Goal: Task Accomplishment & Management: Manage account settings

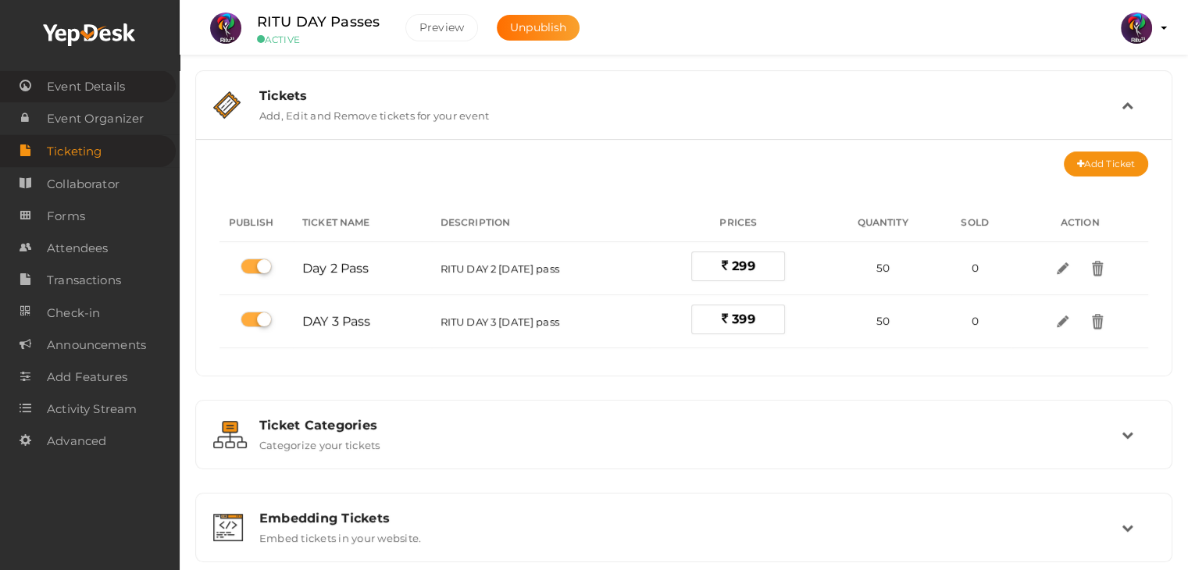
click at [107, 83] on span "Event Details" at bounding box center [86, 86] width 78 height 31
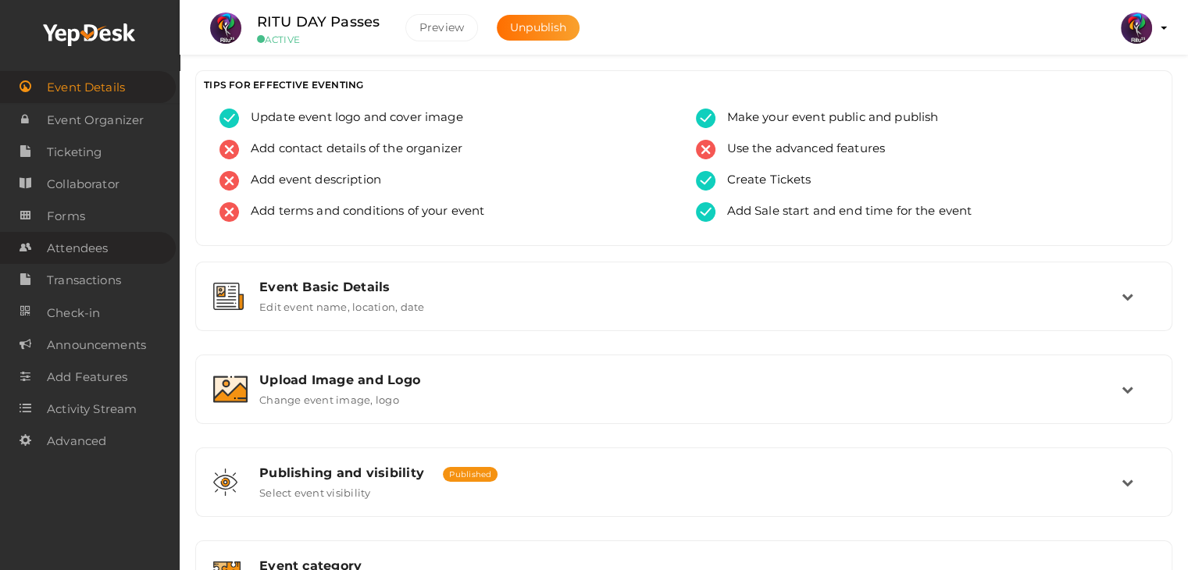
click at [103, 258] on span "Attendees" at bounding box center [77, 248] width 61 height 31
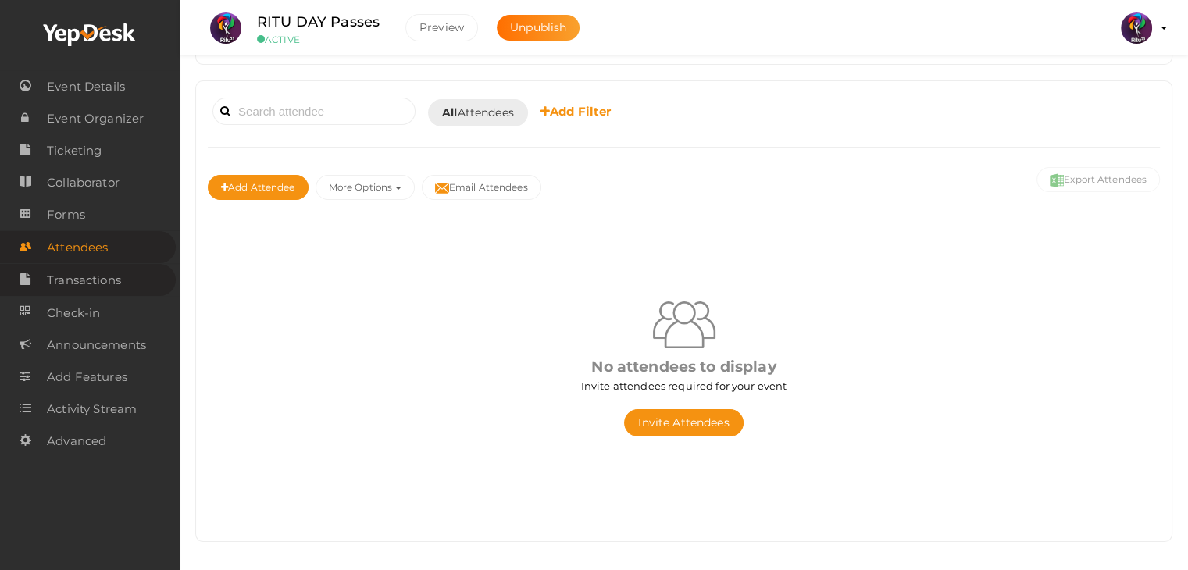
scroll to position [78, 0]
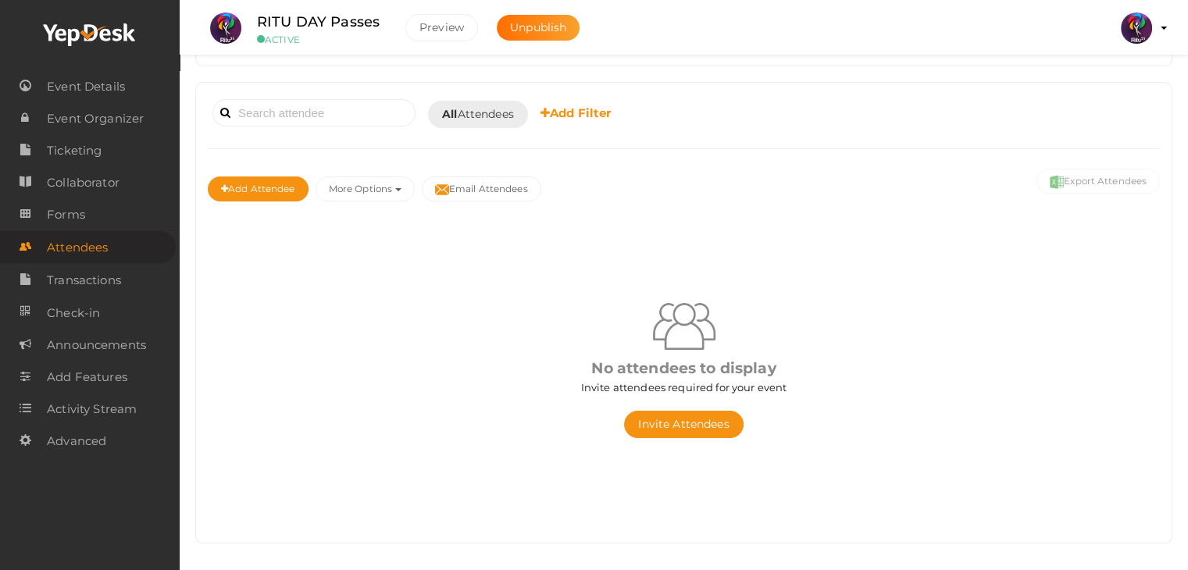
click at [1135, 22] on img at bounding box center [1136, 27] width 31 height 31
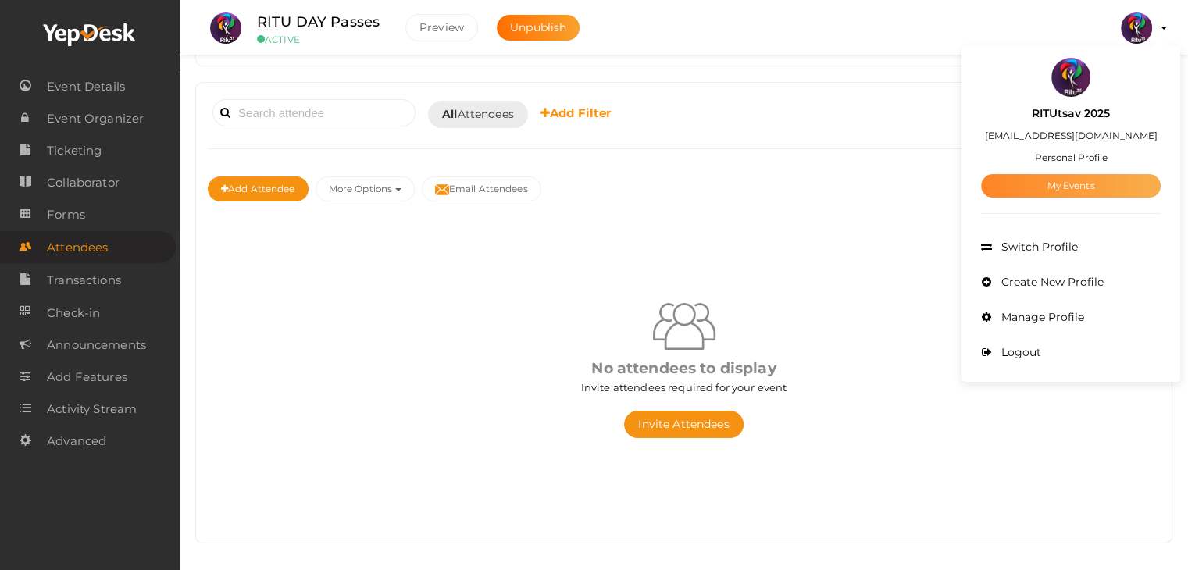
click at [1086, 182] on link "My Events" at bounding box center [1071, 185] width 180 height 23
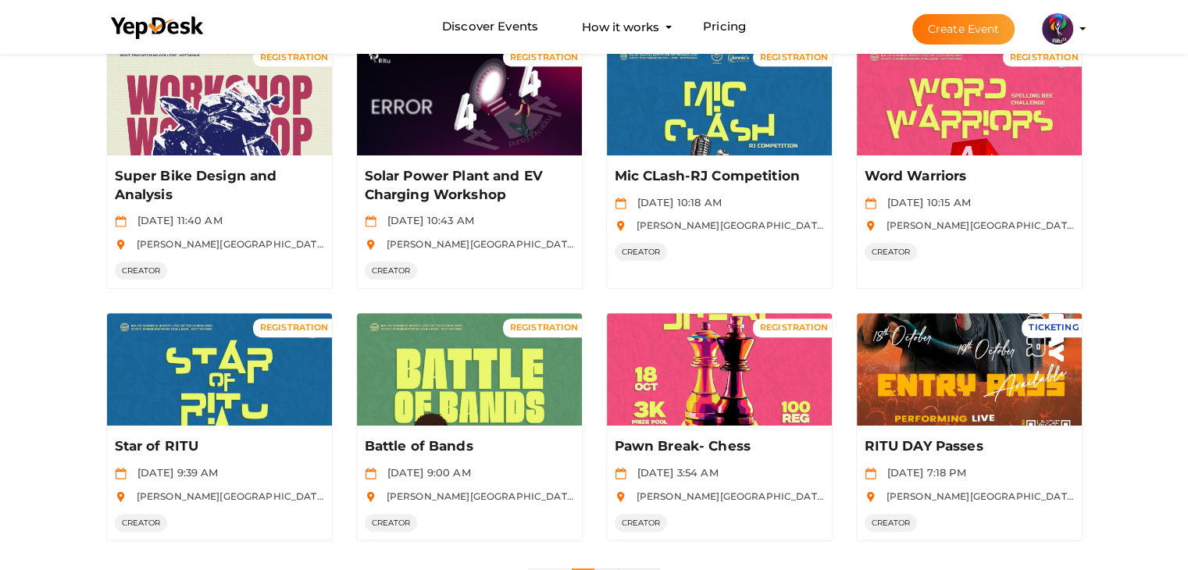
scroll to position [759, 0]
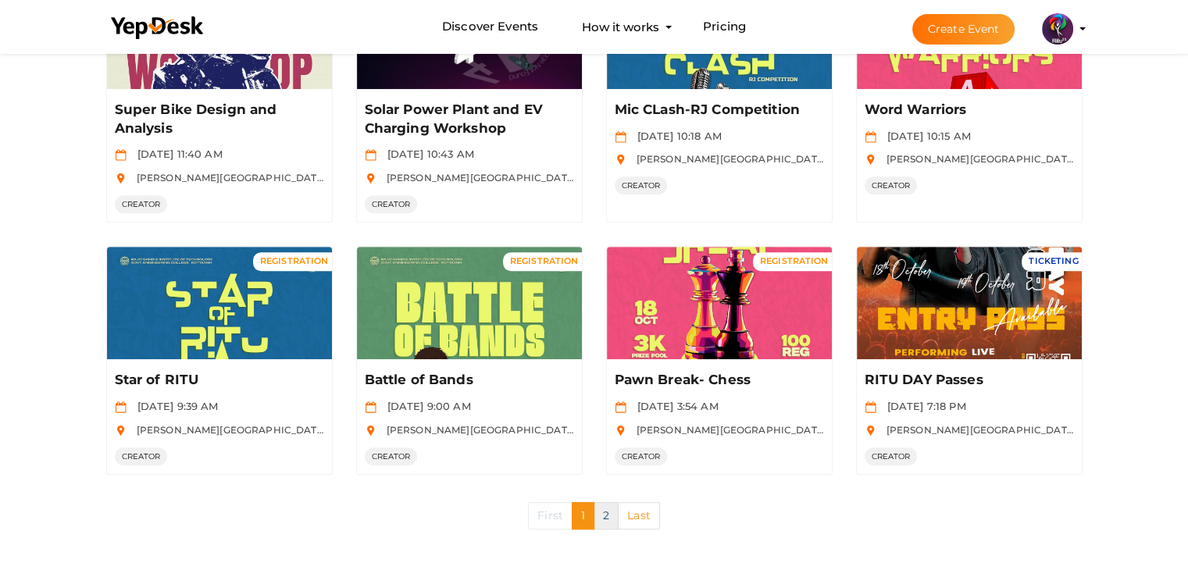
click at [596, 516] on link "2" at bounding box center [606, 515] width 25 height 27
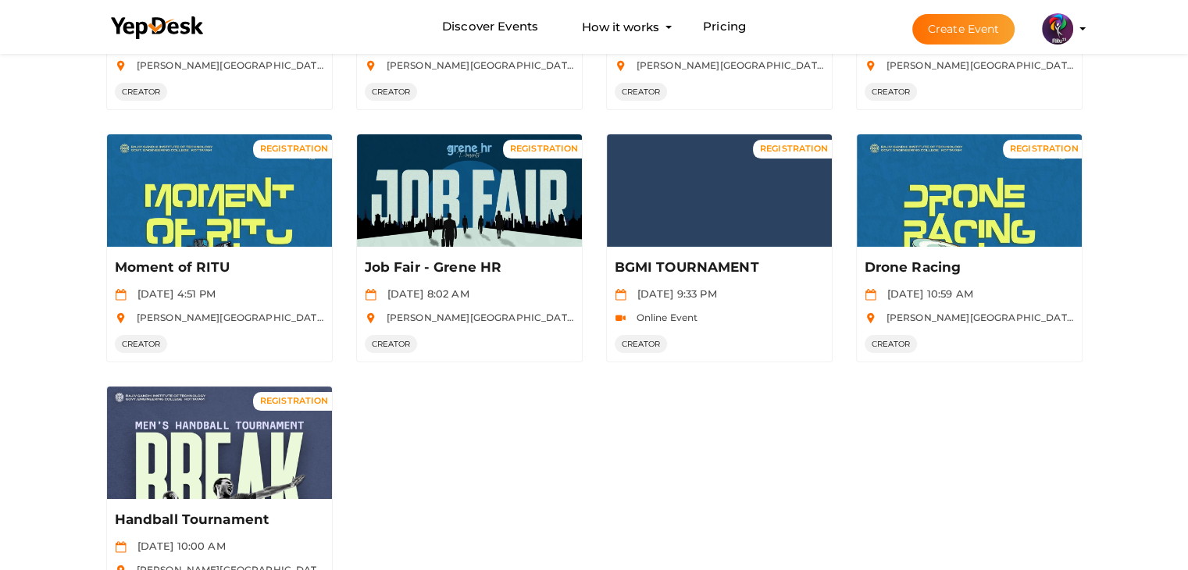
scroll to position [312, 0]
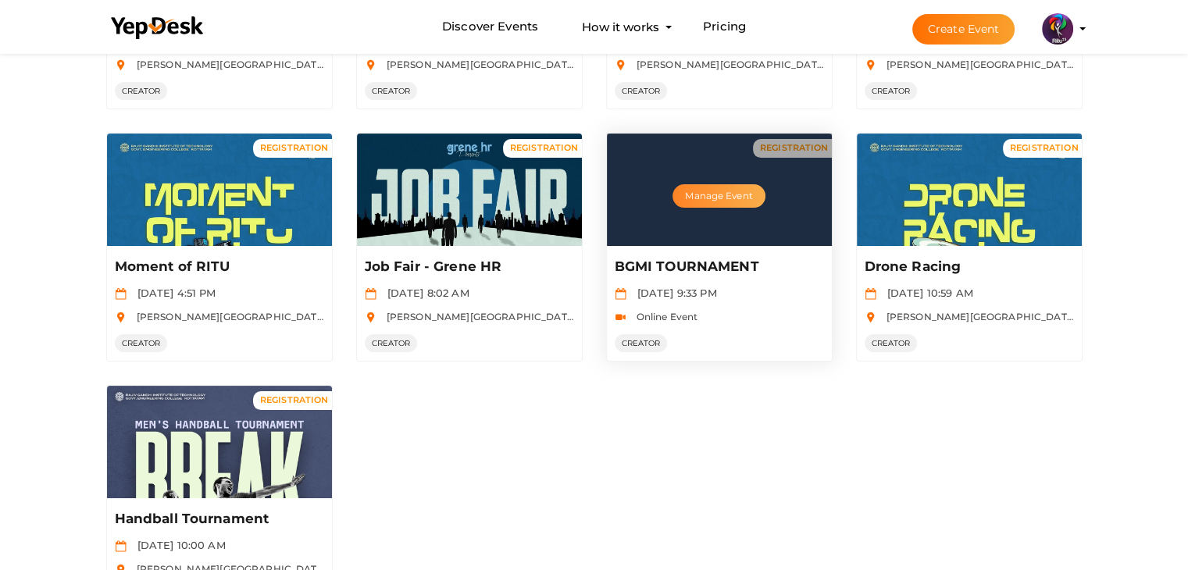
click at [708, 184] on button "Manage Event" at bounding box center [719, 195] width 92 height 23
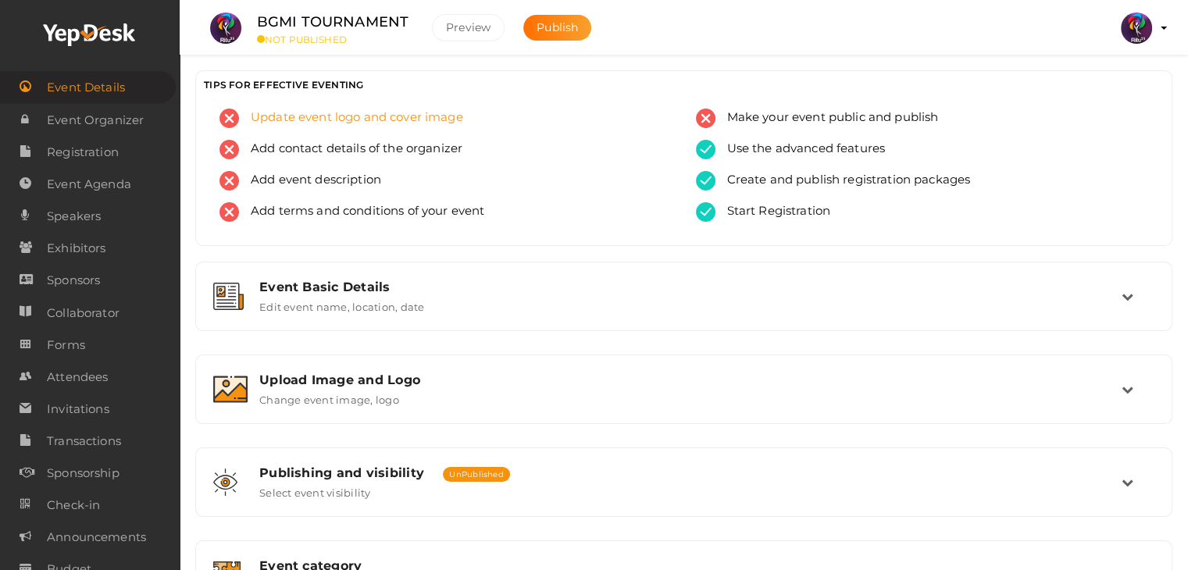
click at [383, 116] on span "Update event logo and cover image" at bounding box center [351, 119] width 224 height 20
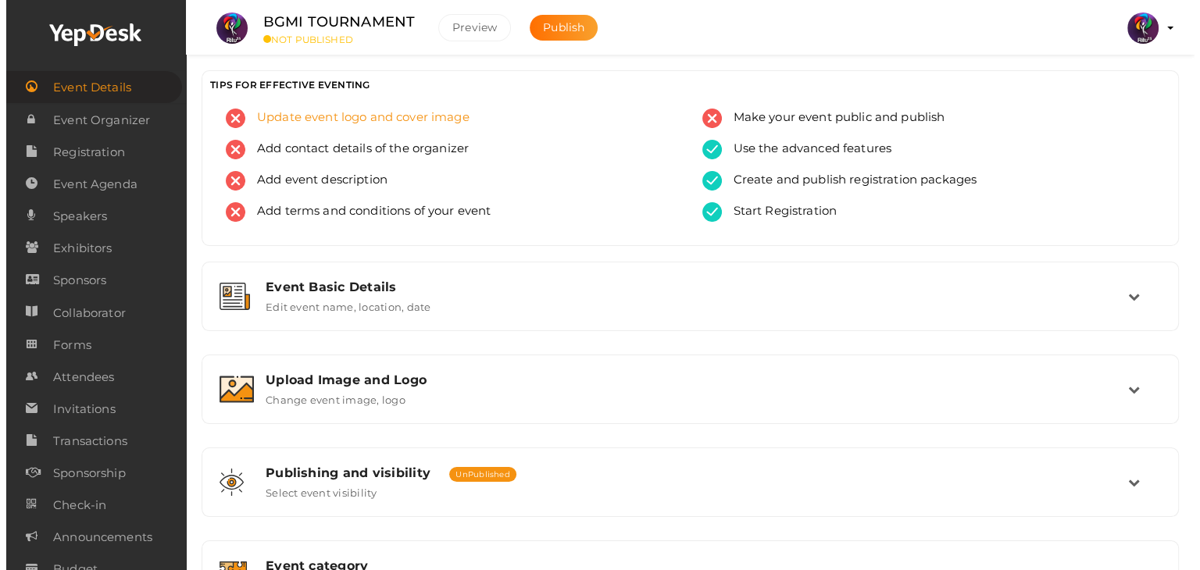
scroll to position [263, 0]
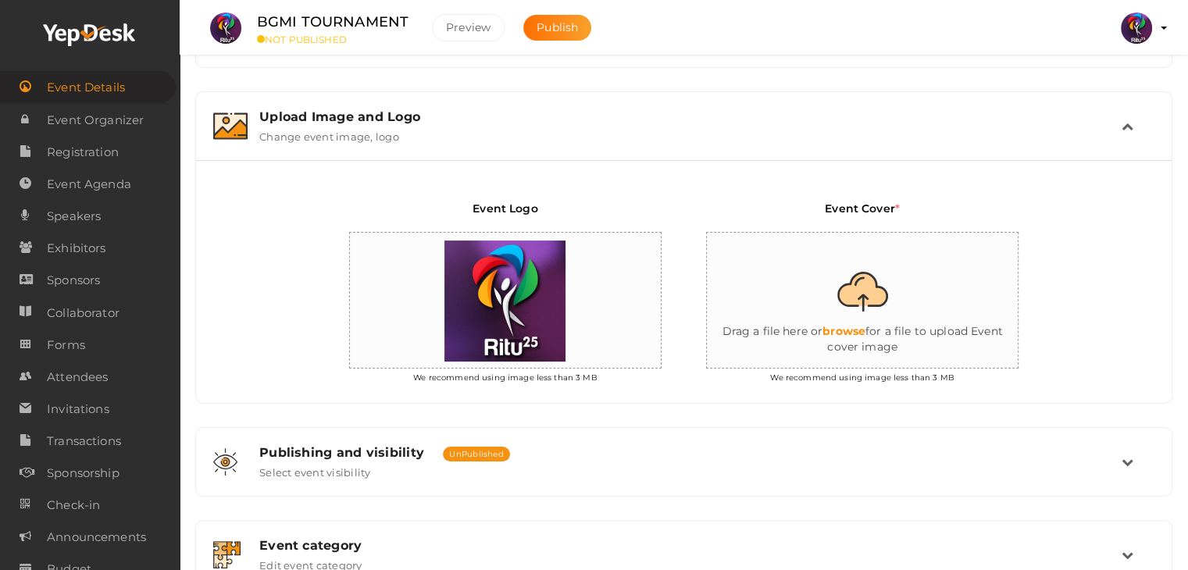
click at [838, 336] on input "file" at bounding box center [863, 301] width 312 height 137
click at [856, 319] on input "file" at bounding box center [863, 301] width 312 height 137
type input "C:\fakepath\BGMI_Ritu25-min.png"
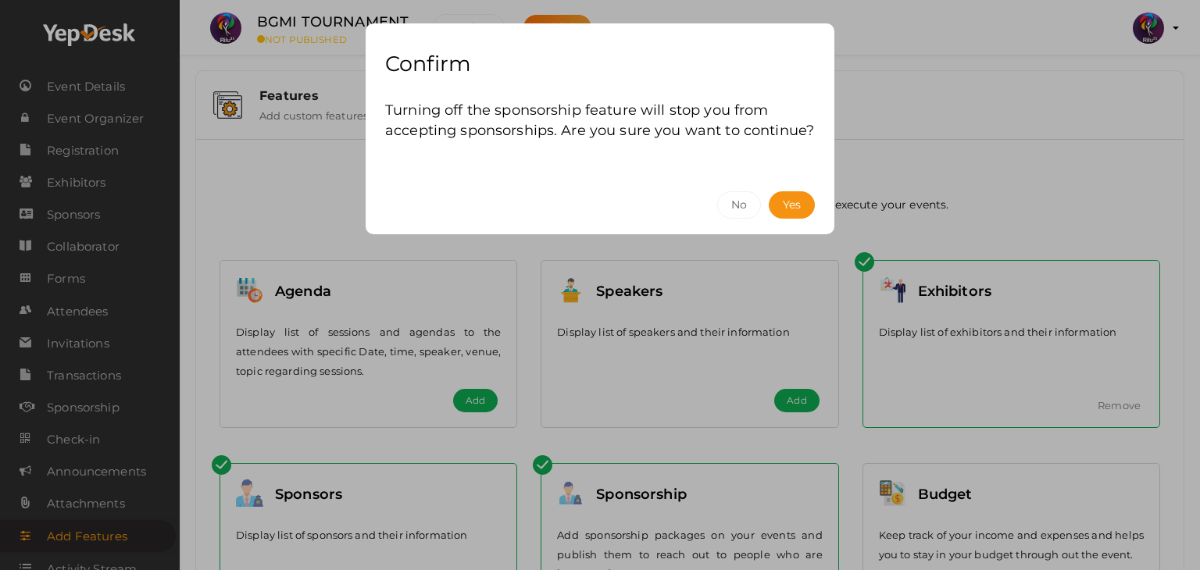
scroll to position [322, 0]
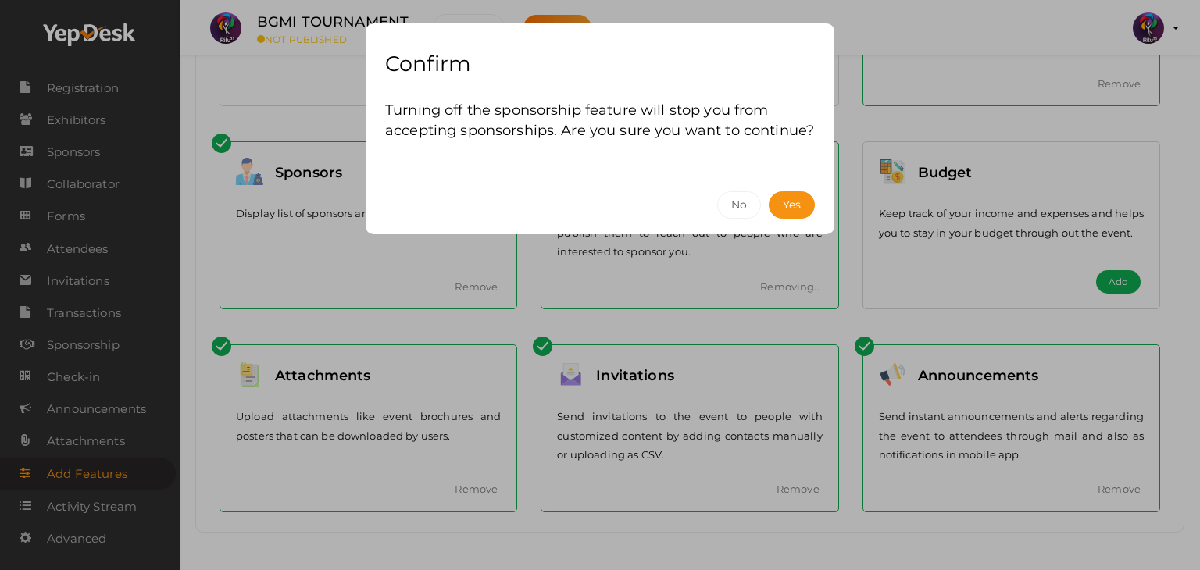
click at [807, 201] on button "Yes" at bounding box center [792, 204] width 46 height 27
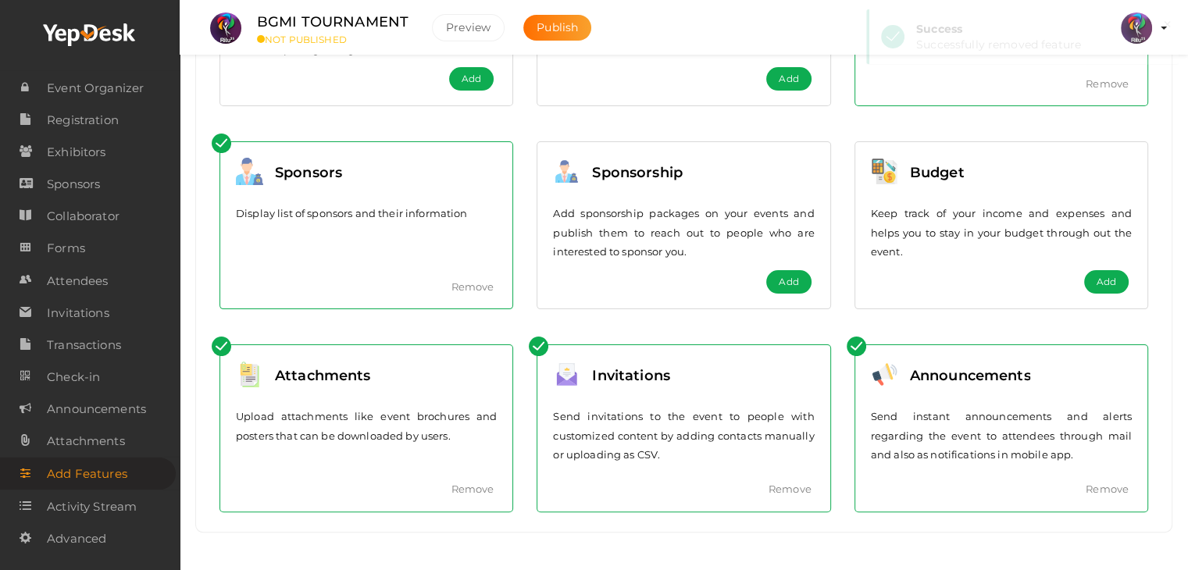
scroll to position [34, 0]
click at [481, 280] on link "Remove" at bounding box center [472, 286] width 43 height 12
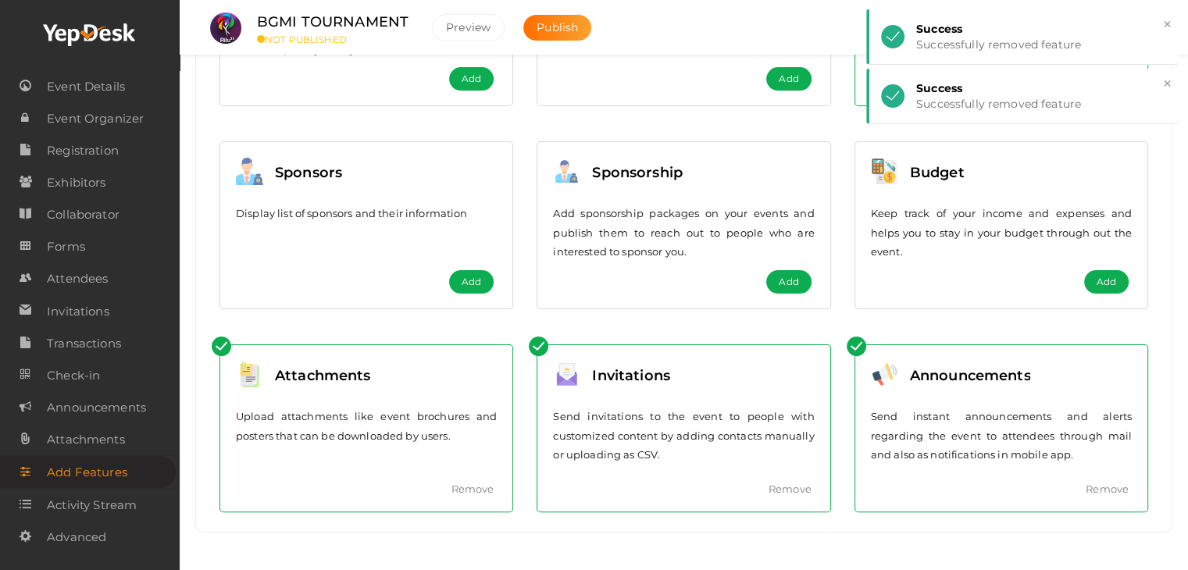
click at [471, 491] on link "Remove" at bounding box center [472, 489] width 43 height 12
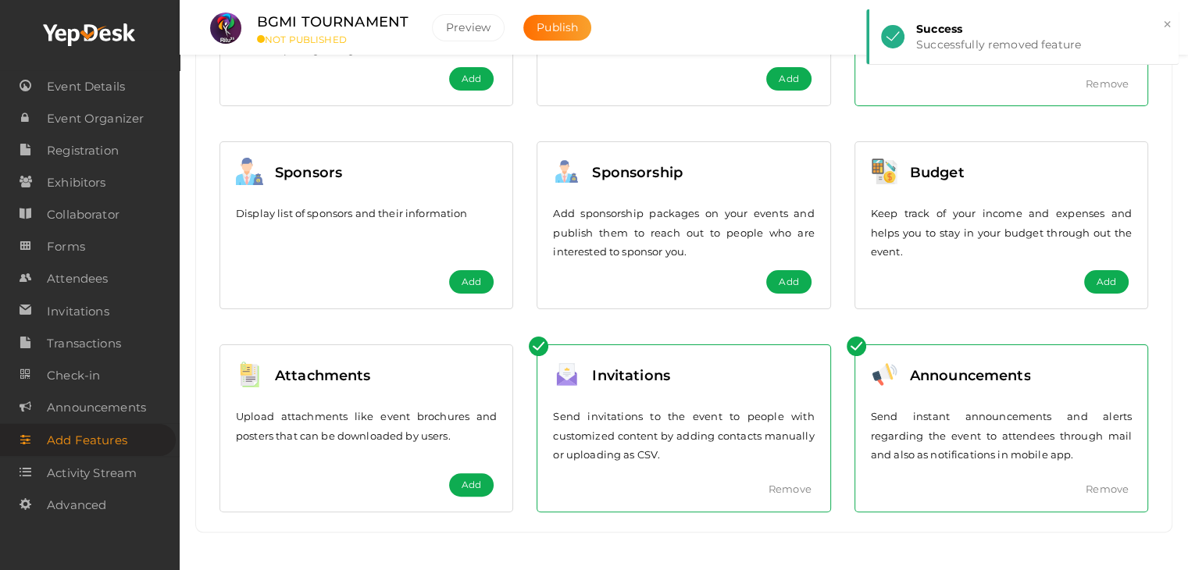
scroll to position [0, 0]
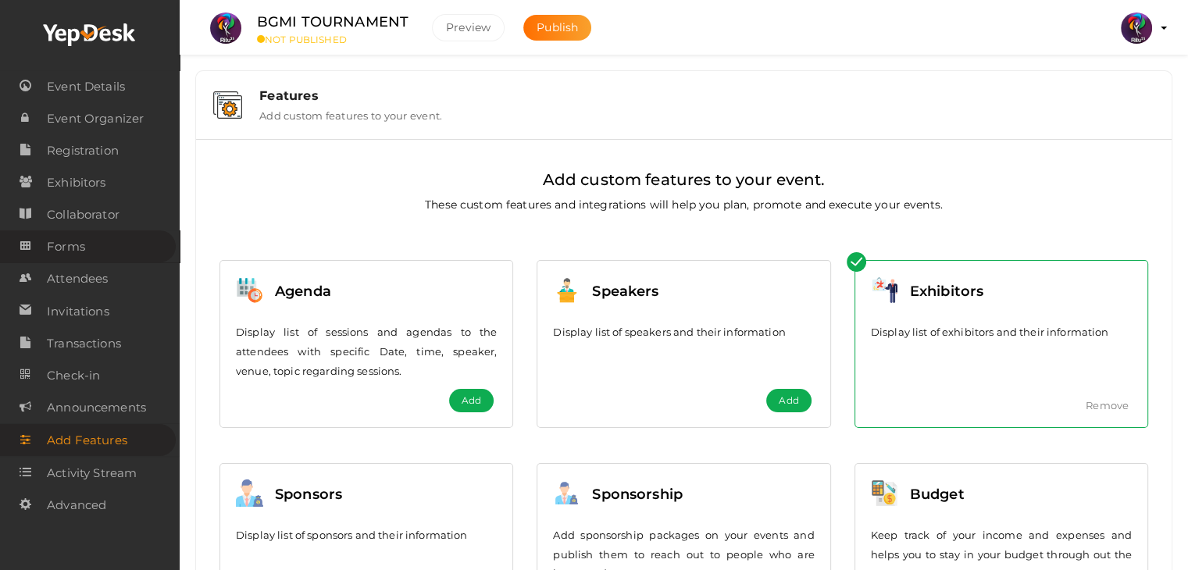
click at [80, 239] on span "Forms" at bounding box center [66, 246] width 38 height 31
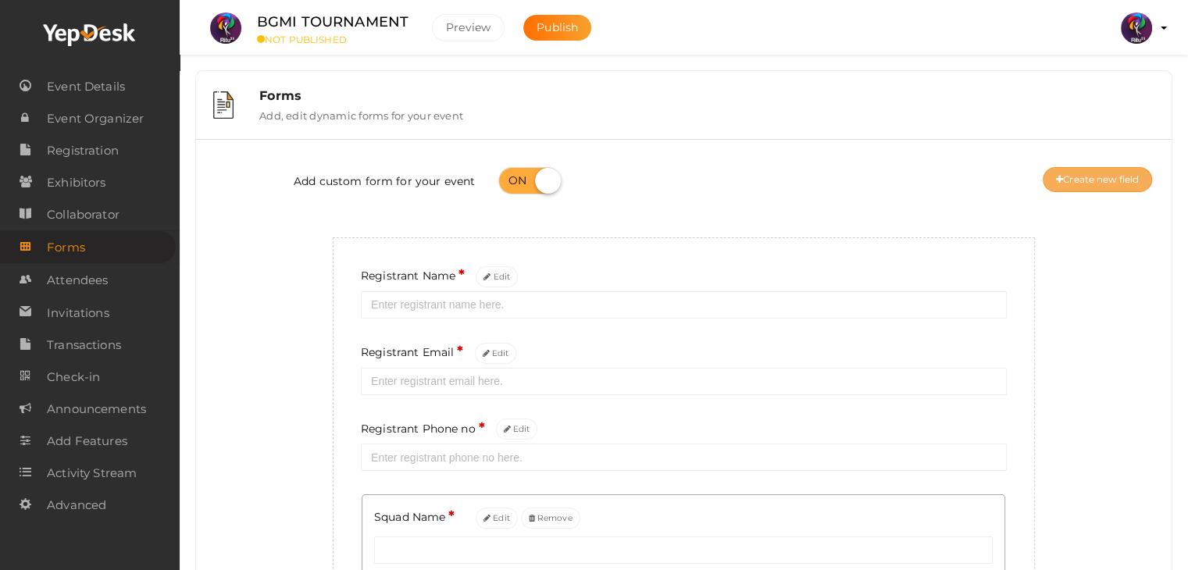
click at [1111, 169] on button "Create new field" at bounding box center [1097, 179] width 109 height 25
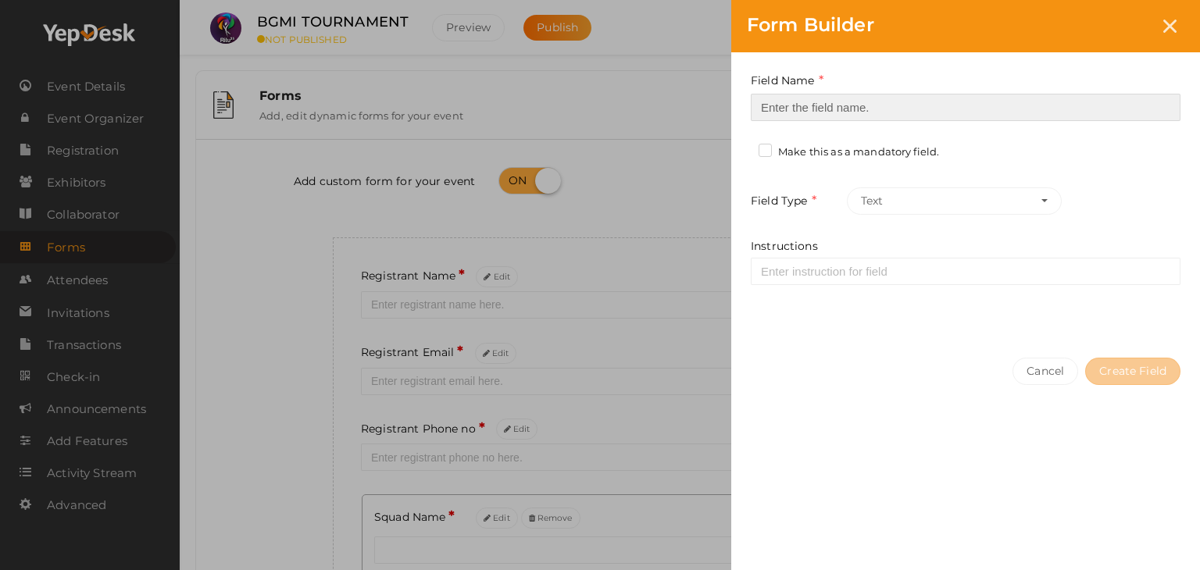
click at [915, 103] on input at bounding box center [966, 107] width 430 height 27
type input "Refferal ID"
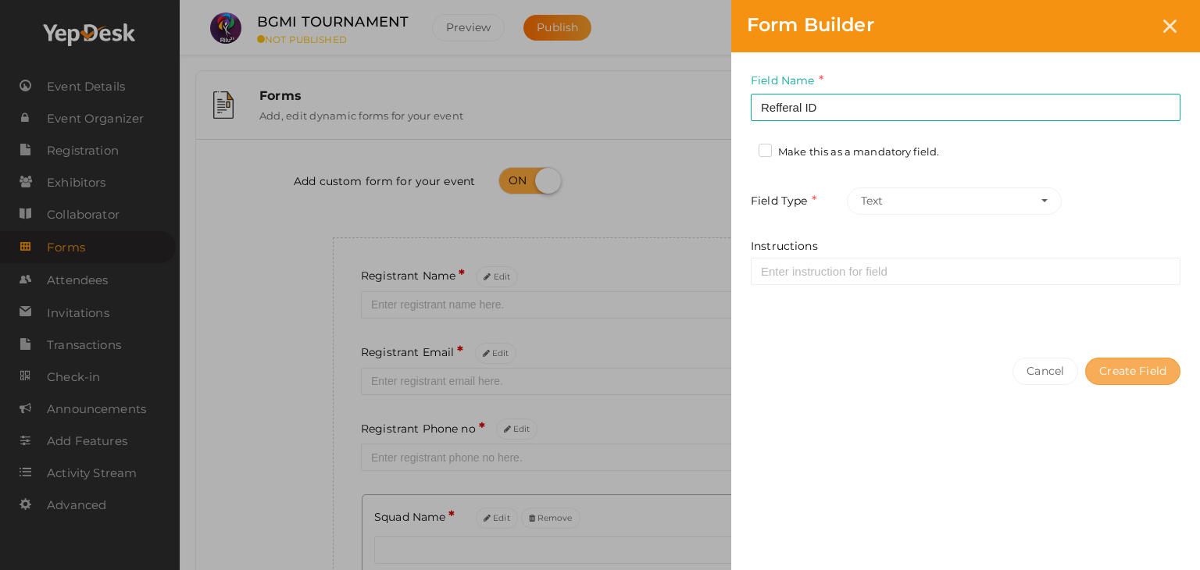
click at [1140, 376] on button "Create Field" at bounding box center [1132, 371] width 95 height 27
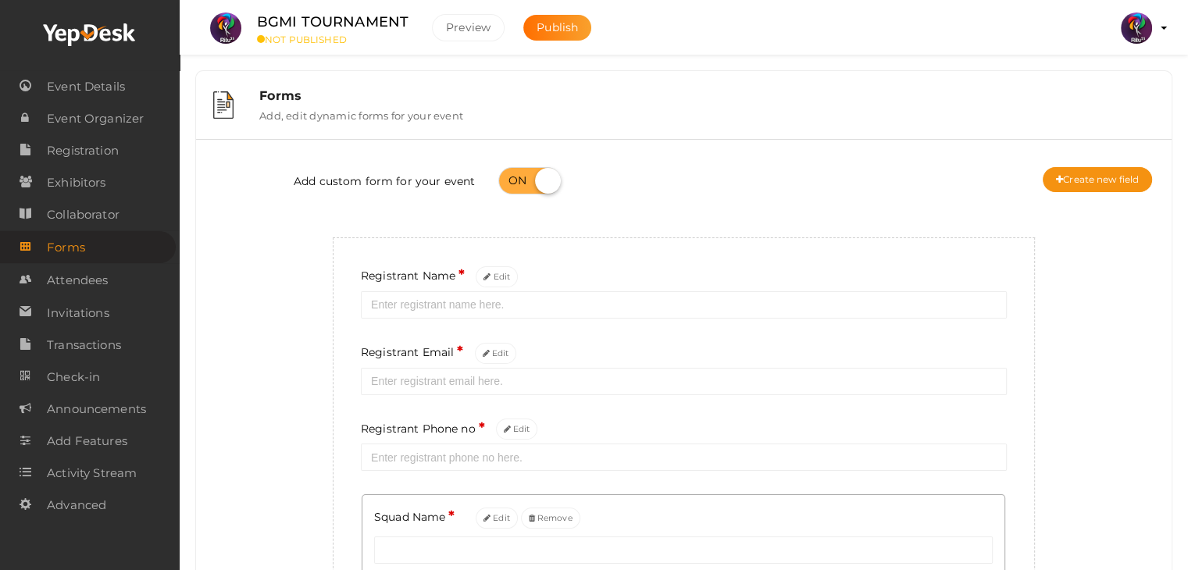
scroll to position [247, 0]
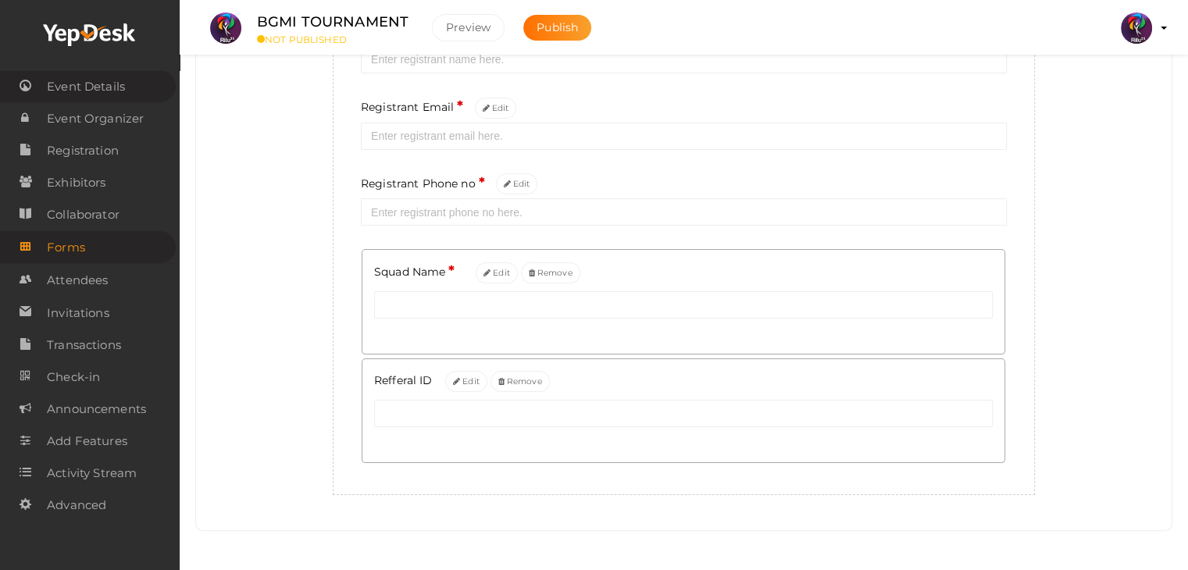
click at [106, 74] on span "Event Details" at bounding box center [86, 86] width 78 height 31
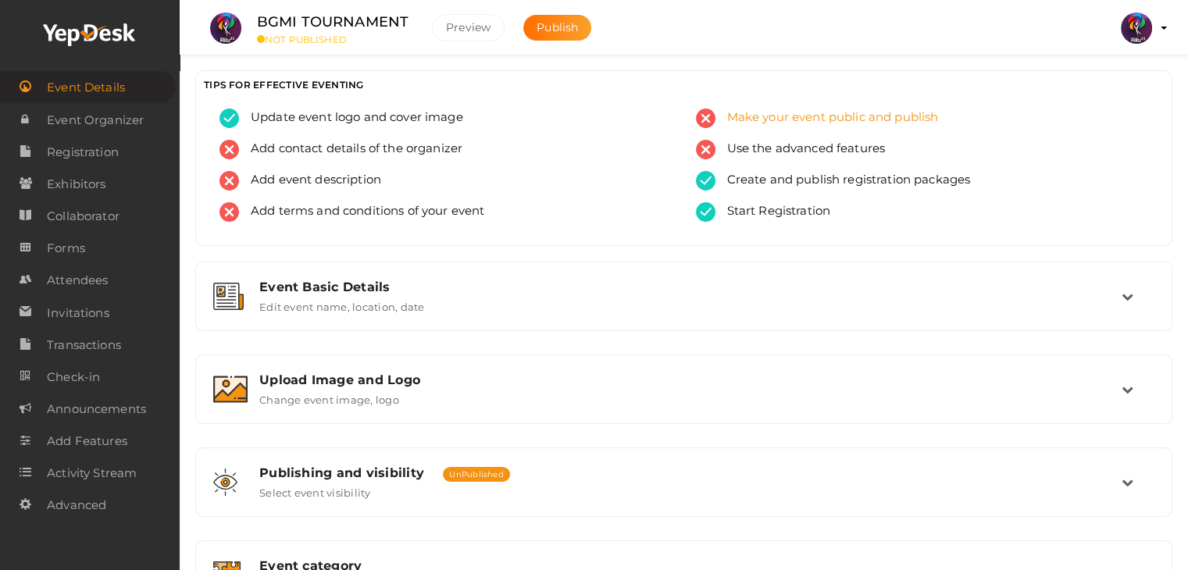
click at [744, 129] on div "Make your event public and publish" at bounding box center [922, 124] width 453 height 31
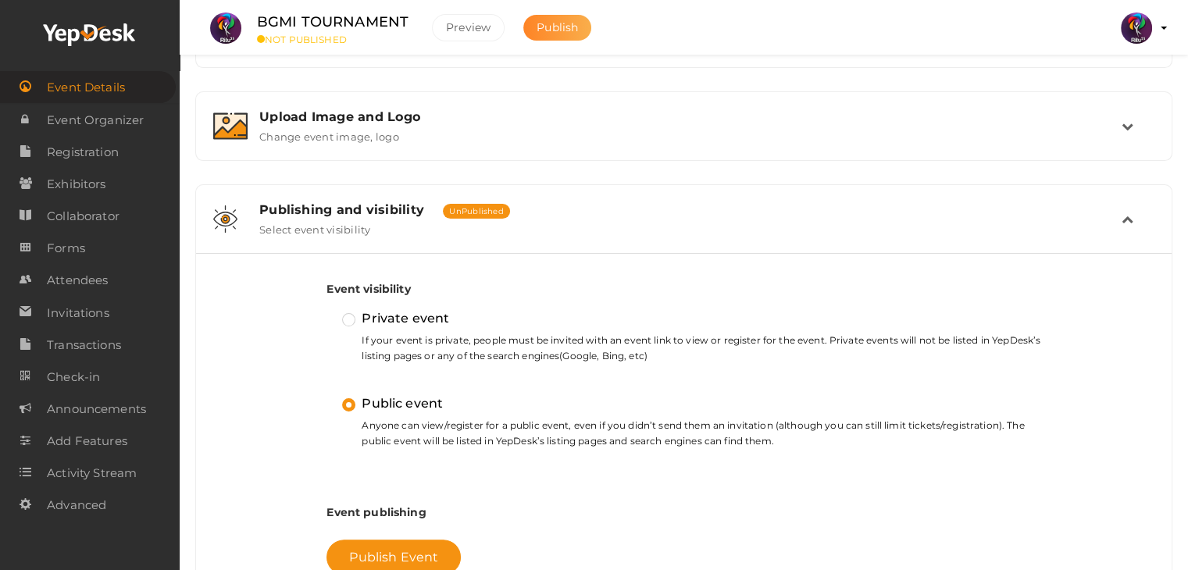
click at [559, 21] on span "Publish" at bounding box center [557, 27] width 41 height 14
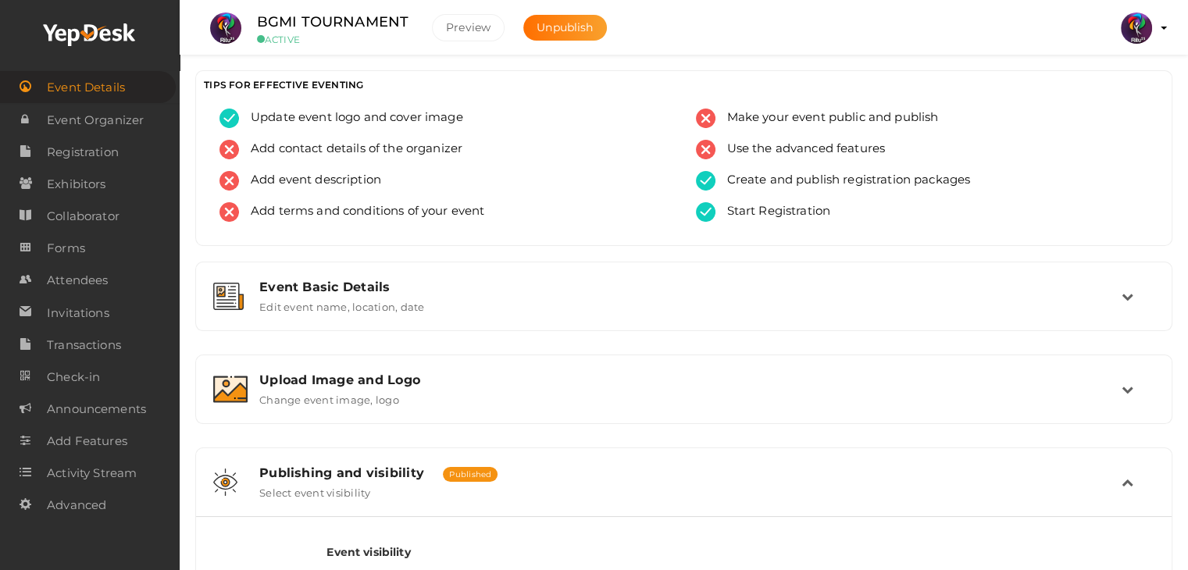
scroll to position [0, 0]
click at [100, 139] on span "Registration" at bounding box center [83, 152] width 72 height 31
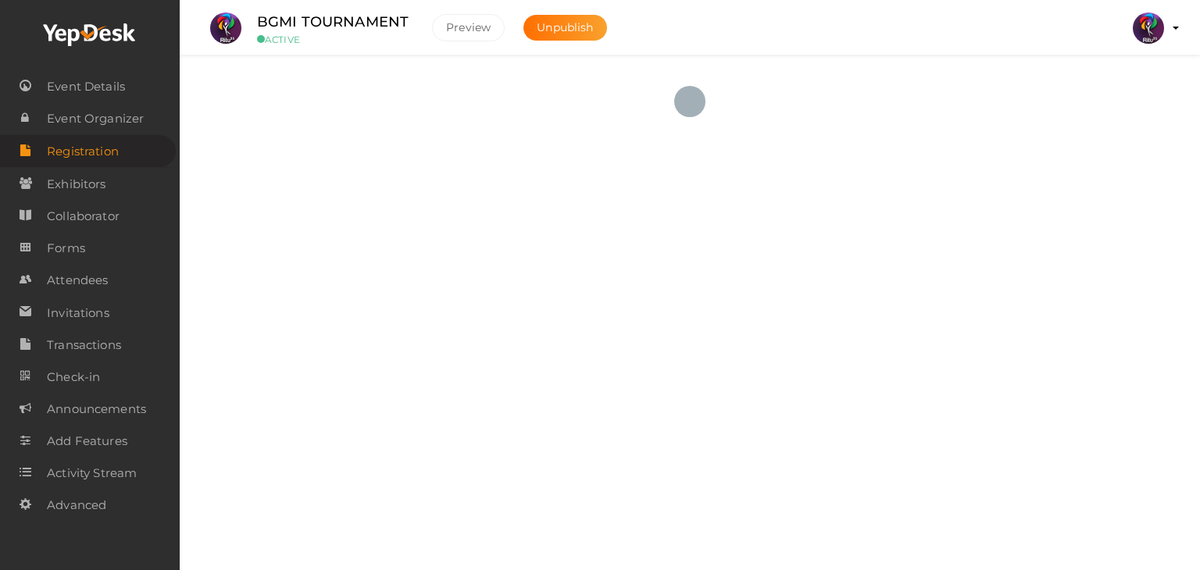
checkbox input "true"
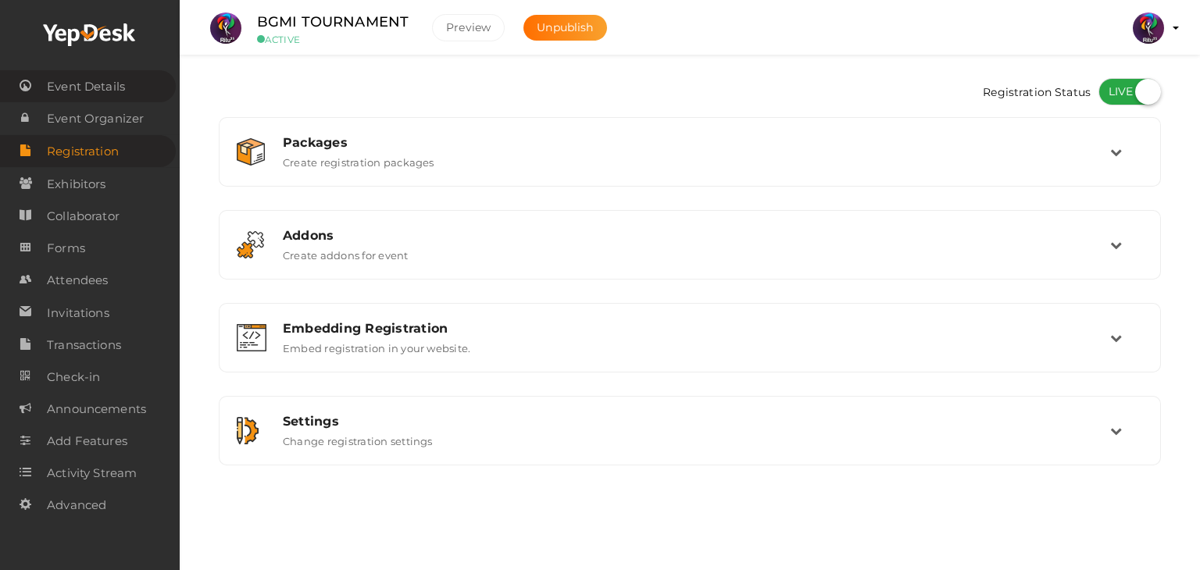
click at [31, 82] on link "Event Details" at bounding box center [88, 86] width 176 height 32
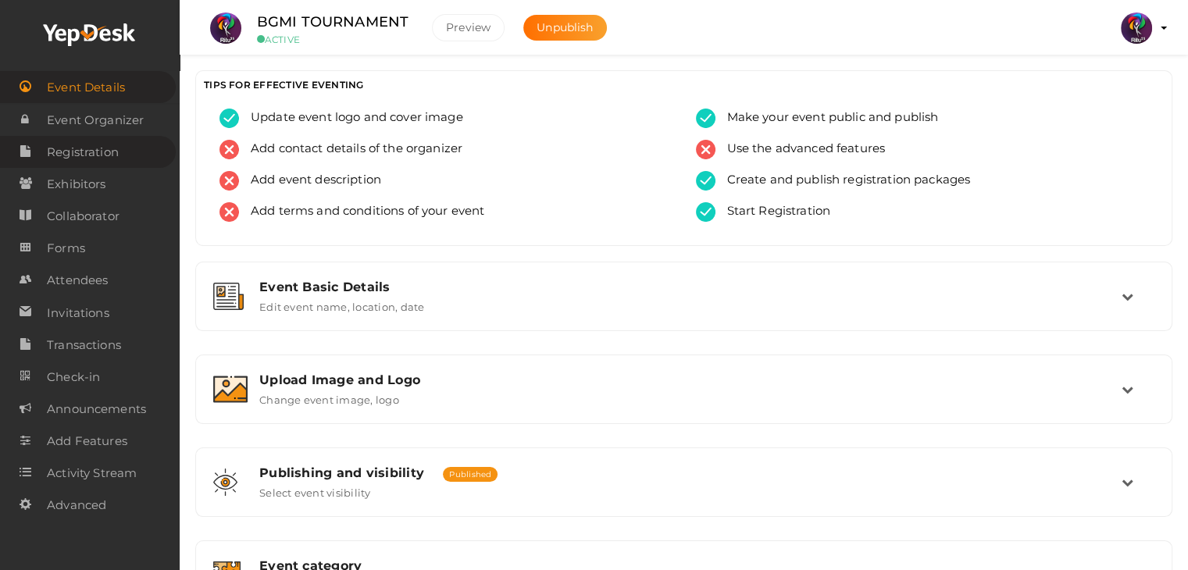
click at [106, 151] on span "Registration" at bounding box center [83, 152] width 72 height 31
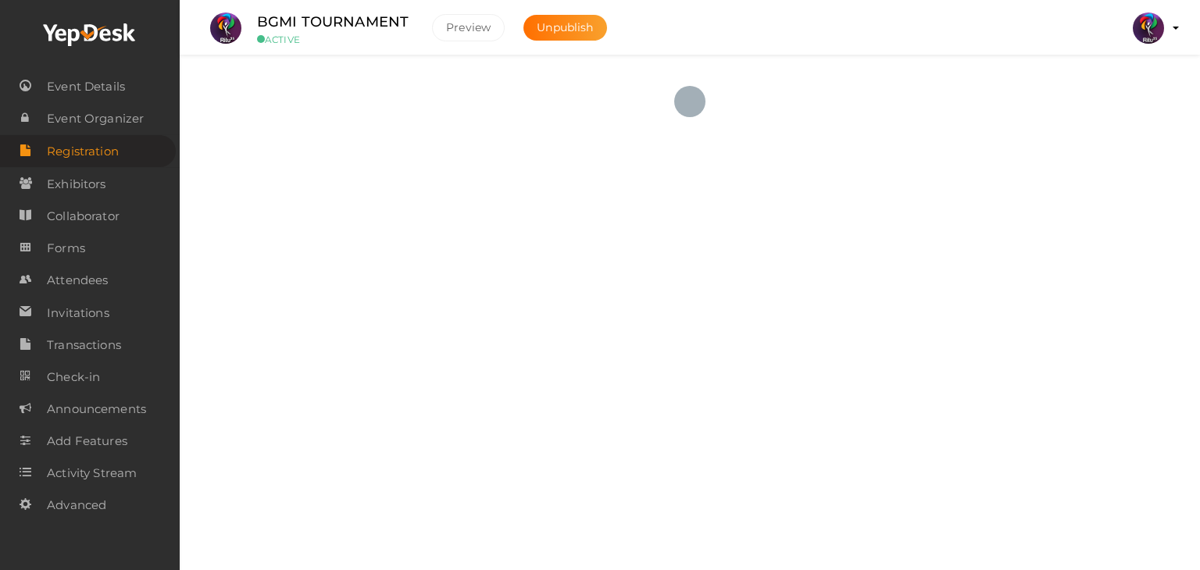
checkbox input "true"
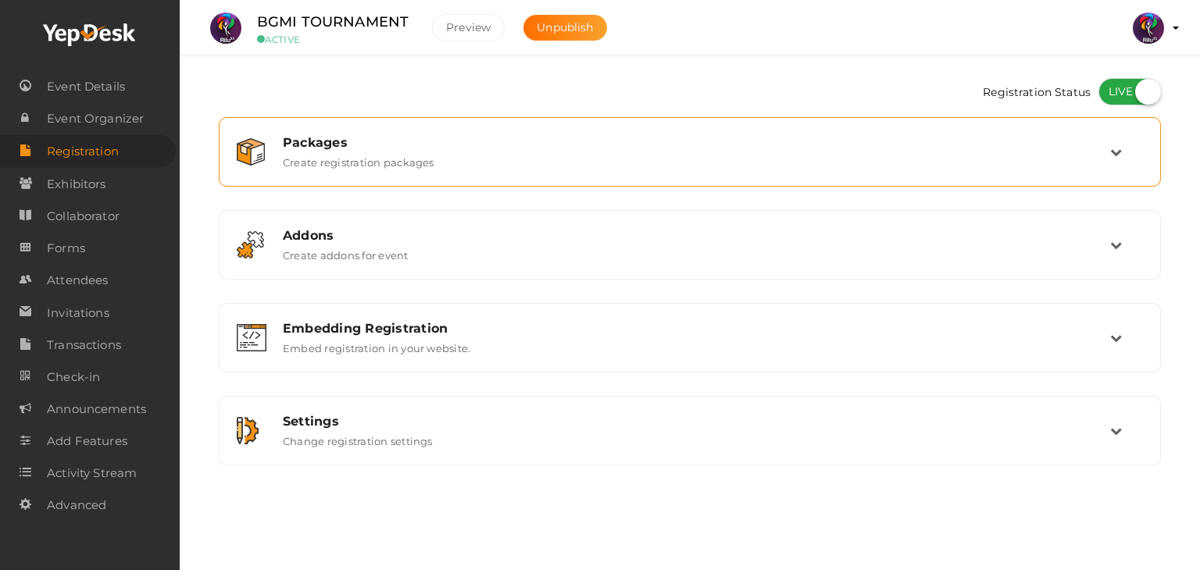
click at [817, 164] on div "Packages Create registration packages" at bounding box center [690, 152] width 839 height 34
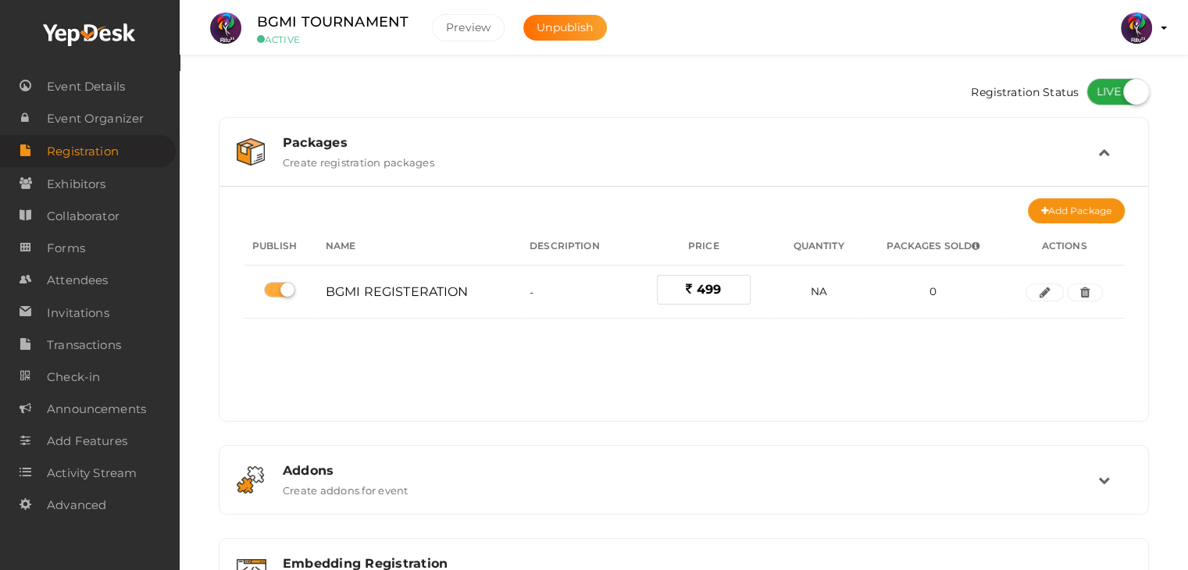
click at [817, 164] on div "Packages Create registration packages" at bounding box center [684, 152] width 827 height 34
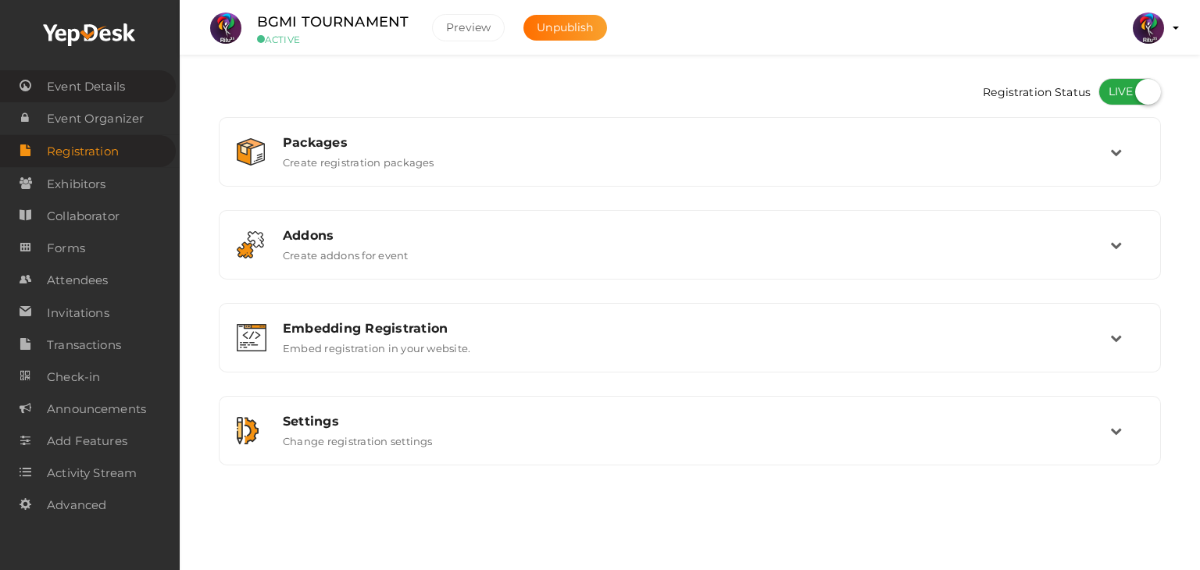
click at [127, 90] on link "Event Details" at bounding box center [88, 86] width 176 height 32
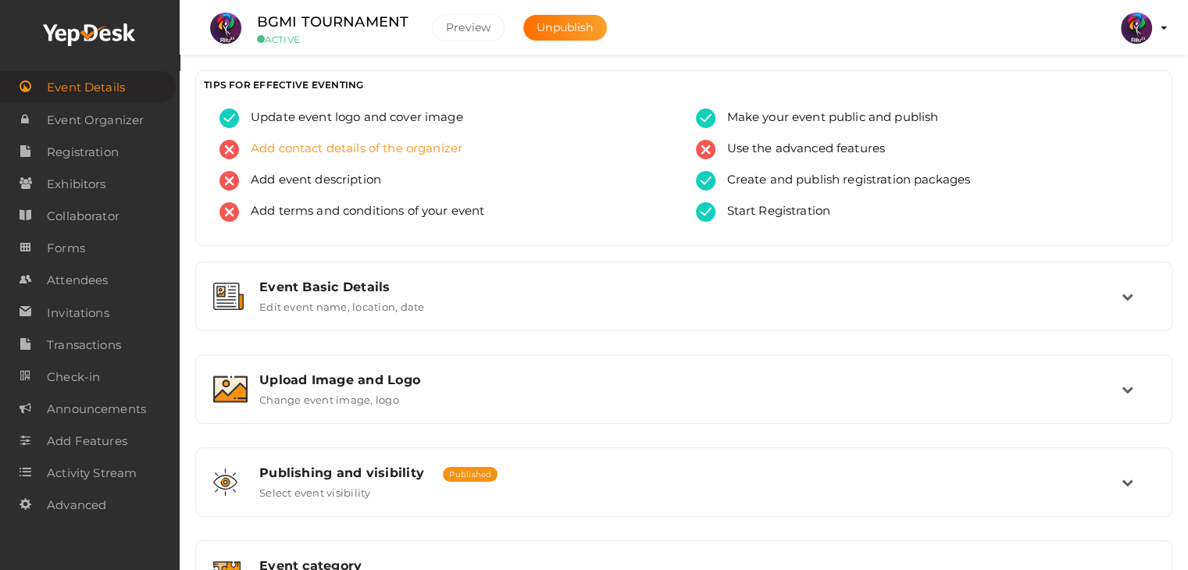
click at [469, 146] on div "Add contact details of the organizer" at bounding box center [445, 155] width 453 height 31
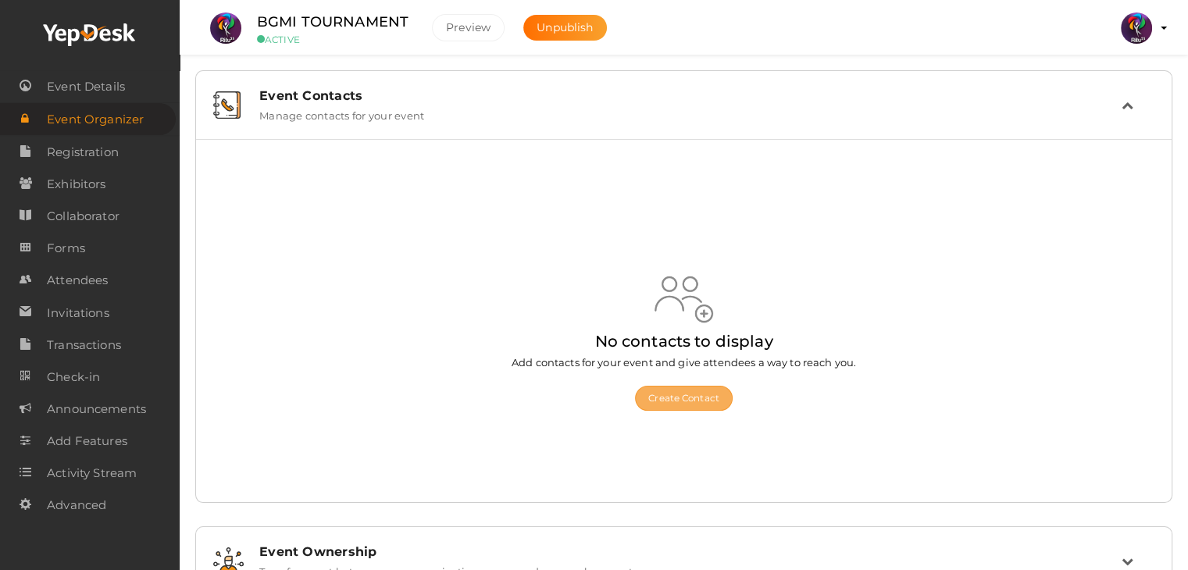
click at [685, 407] on button "Create Contact" at bounding box center [684, 398] width 98 height 25
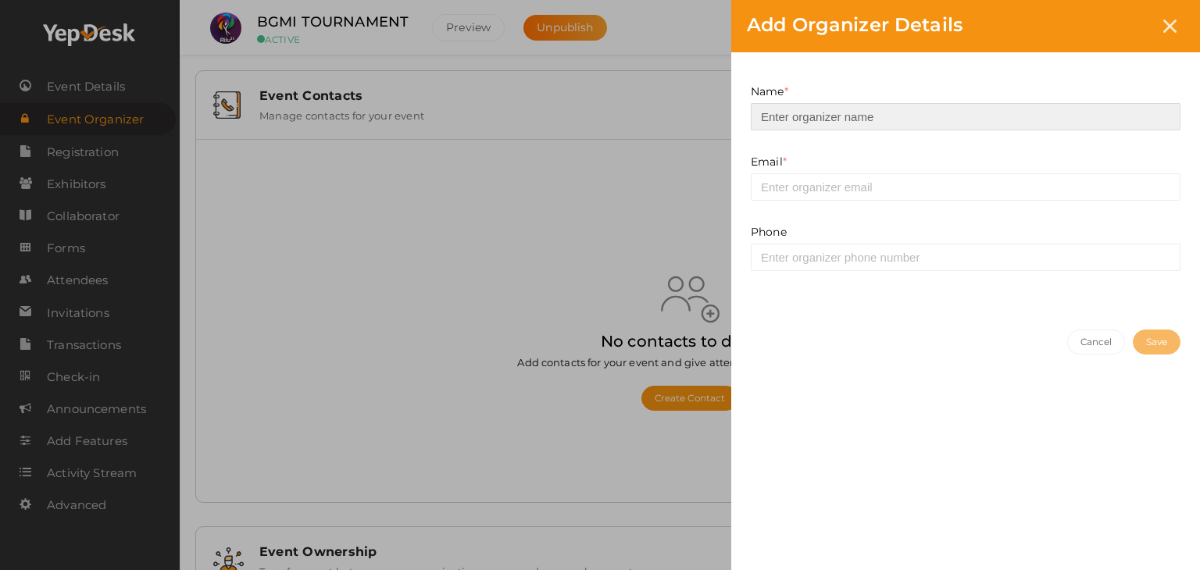
click at [888, 116] on input at bounding box center [966, 116] width 430 height 27
type input "ALOK"
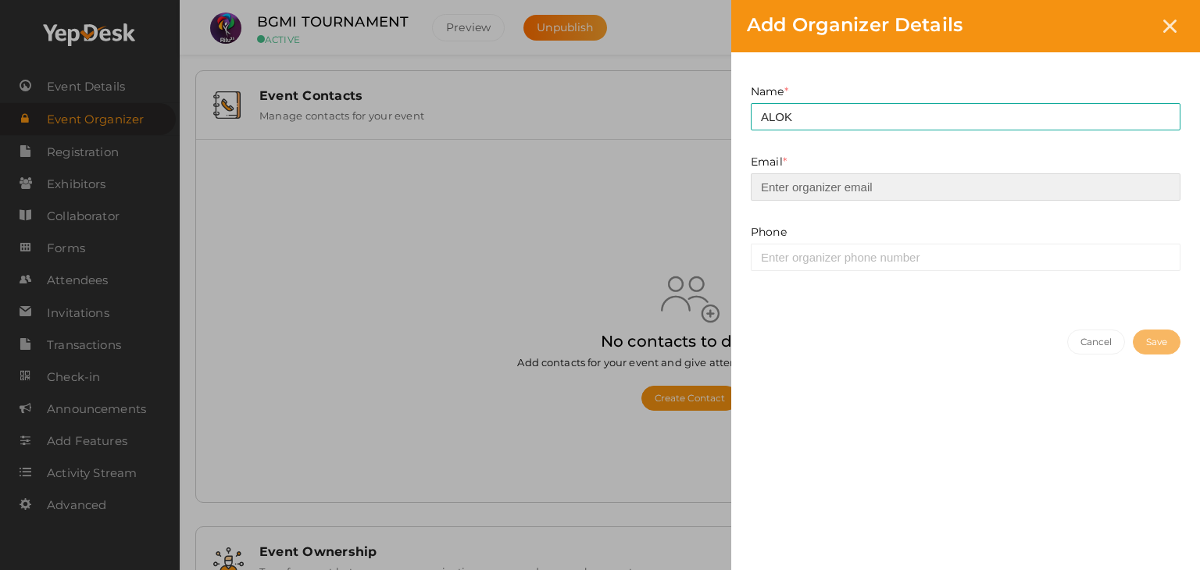
click at [869, 185] on input "email" at bounding box center [966, 186] width 430 height 27
type input "prabhavnarayanan7474@gmail.com"
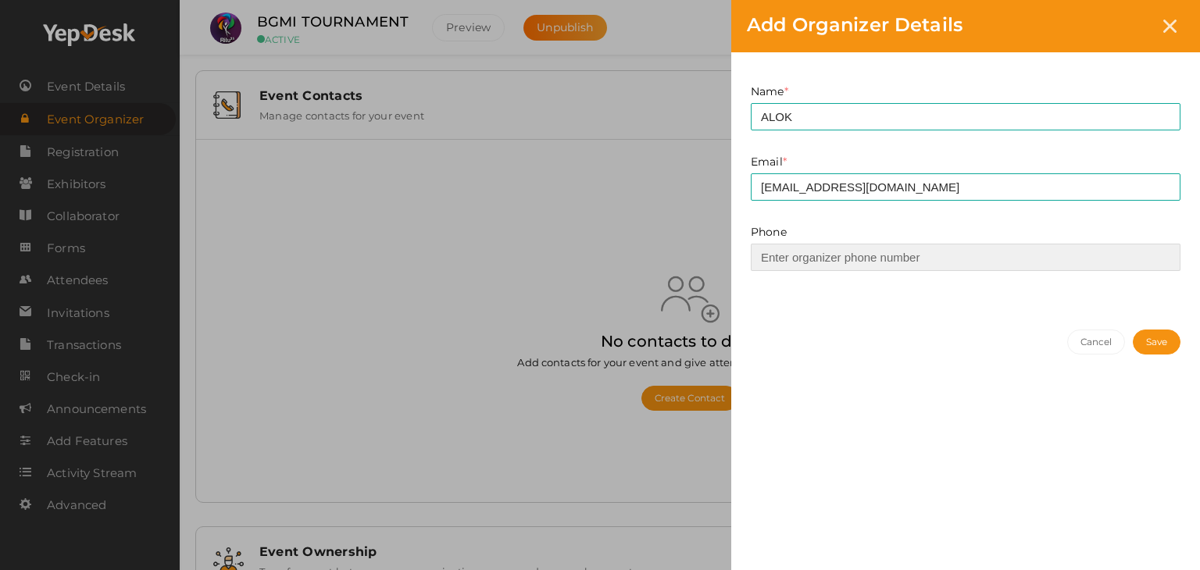
click at [860, 257] on input at bounding box center [966, 257] width 430 height 27
type input "3"
type input "9188726575"
click at [1151, 339] on button "Save" at bounding box center [1157, 342] width 48 height 25
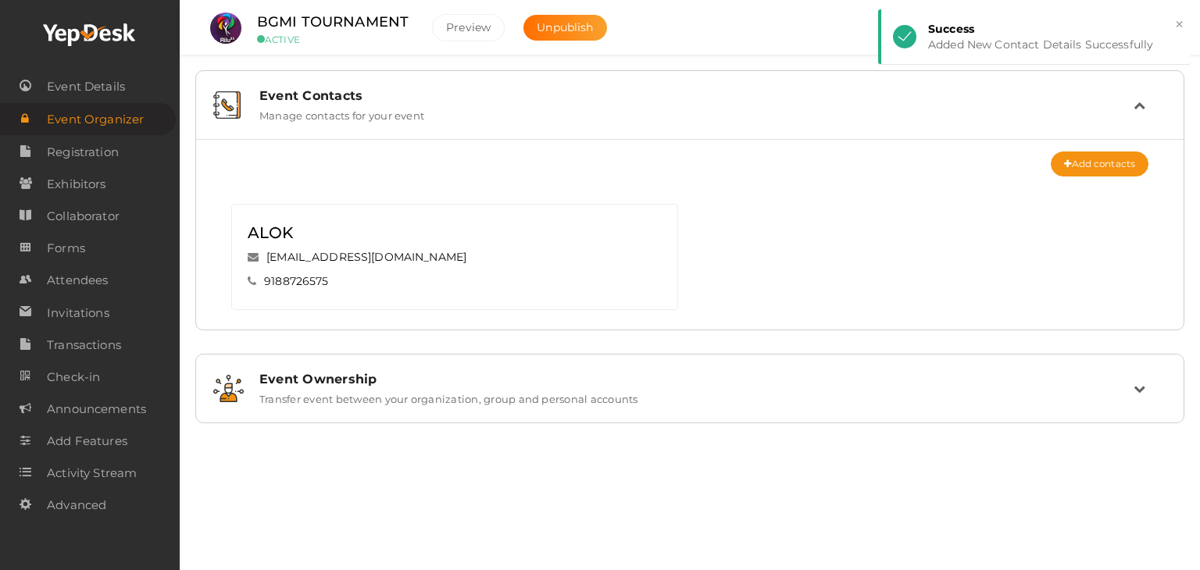
click at [1137, 109] on icon at bounding box center [1139, 105] width 12 height 12
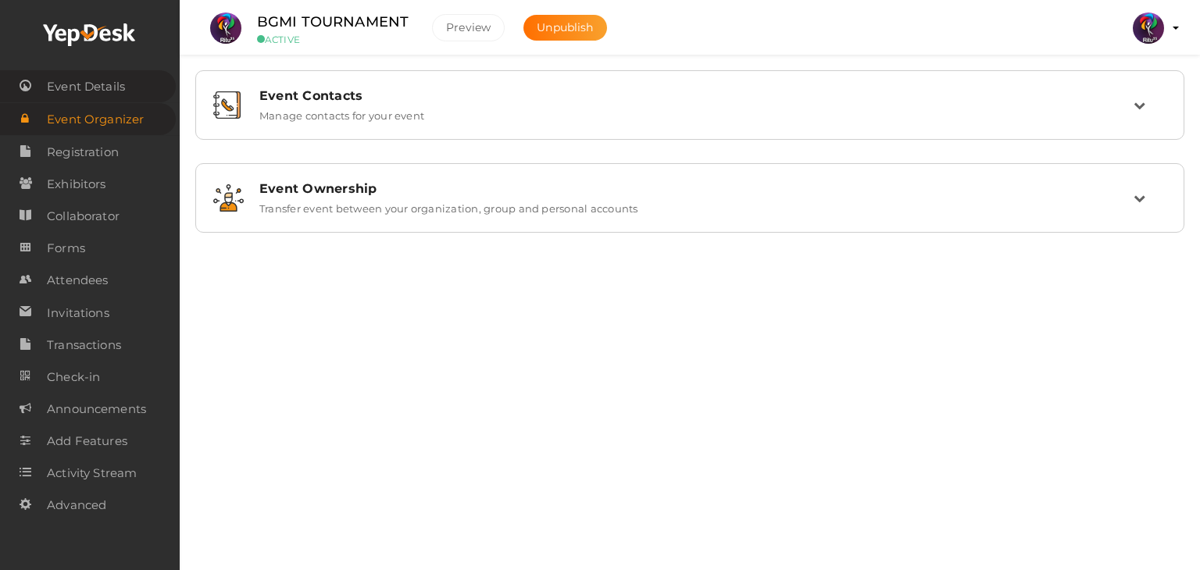
click at [75, 91] on span "Event Details" at bounding box center [86, 86] width 78 height 31
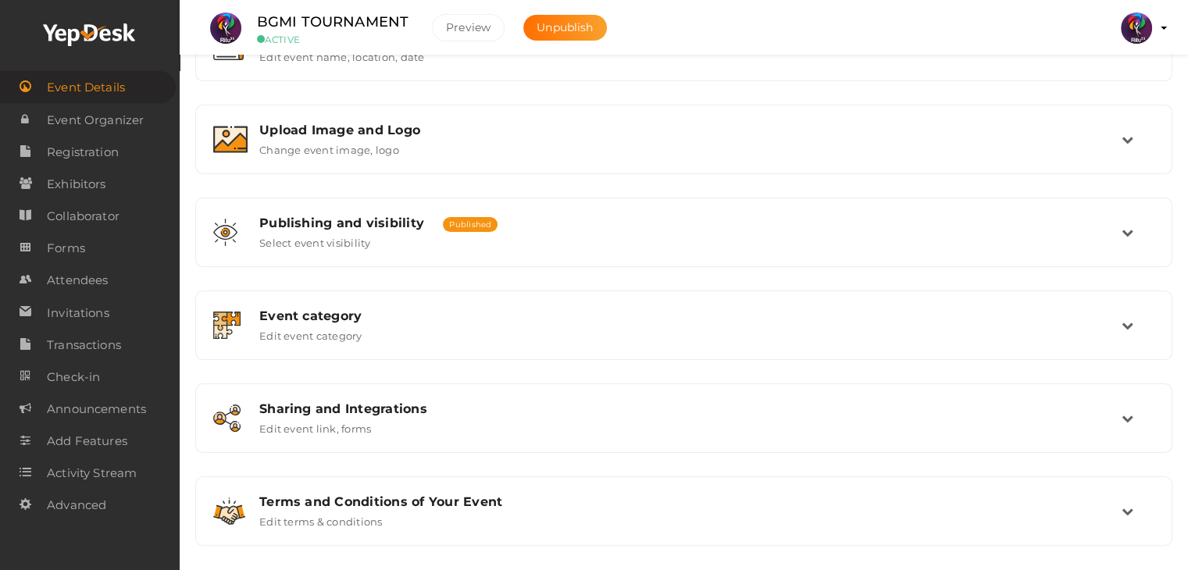
scroll to position [253, 0]
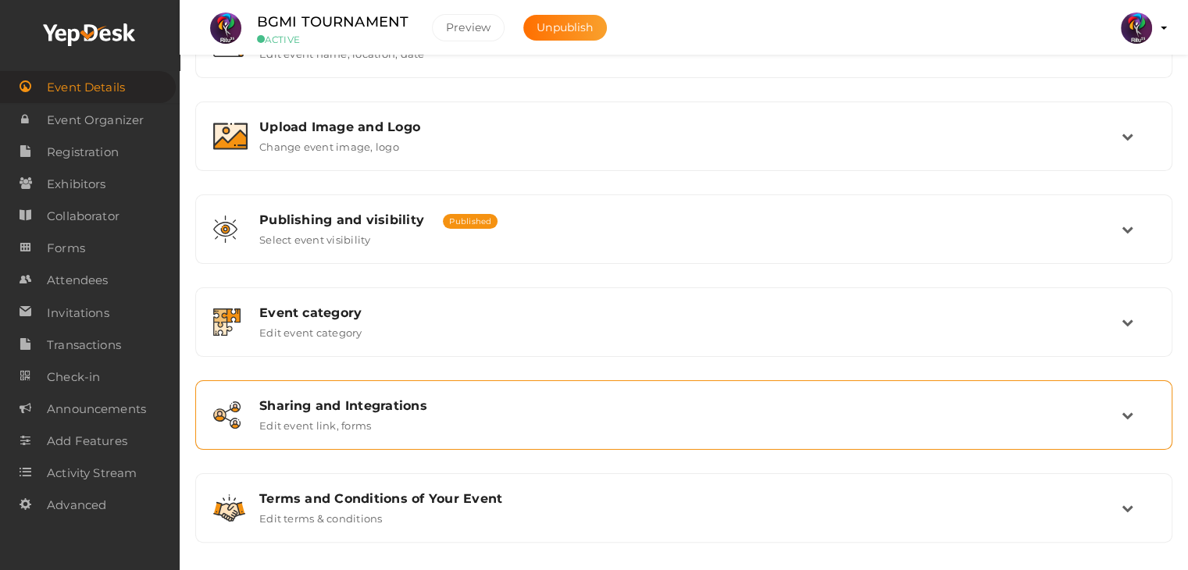
click at [547, 405] on div "Sharing and Integrations" at bounding box center [690, 405] width 862 height 15
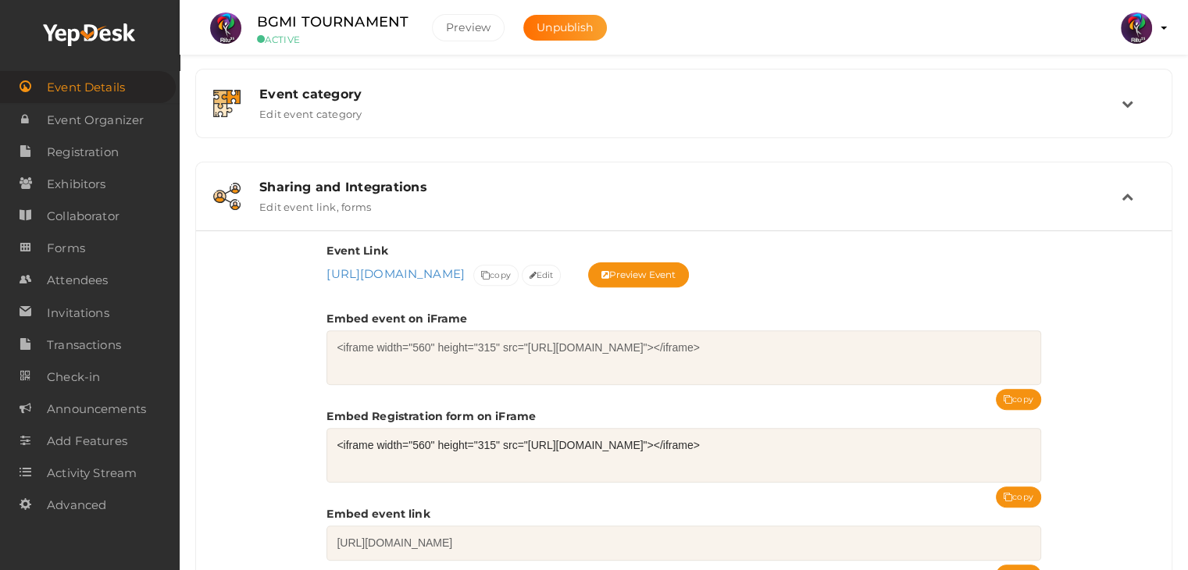
scroll to position [475, 0]
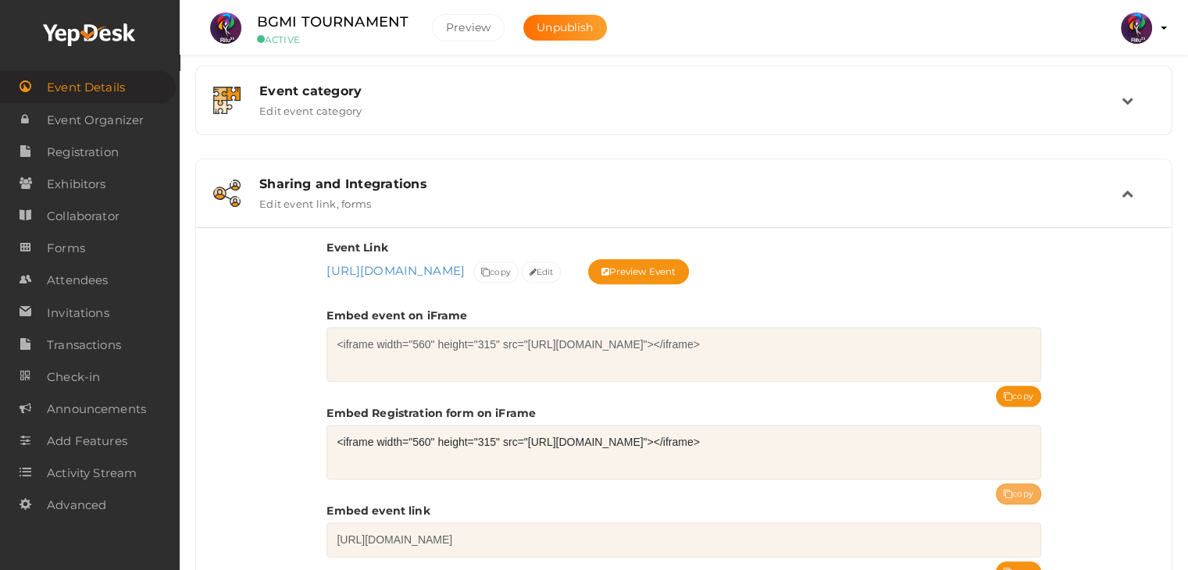
click at [1019, 494] on button "copy" at bounding box center [1018, 493] width 45 height 21
click at [1019, 499] on button "copy" at bounding box center [1018, 493] width 45 height 21
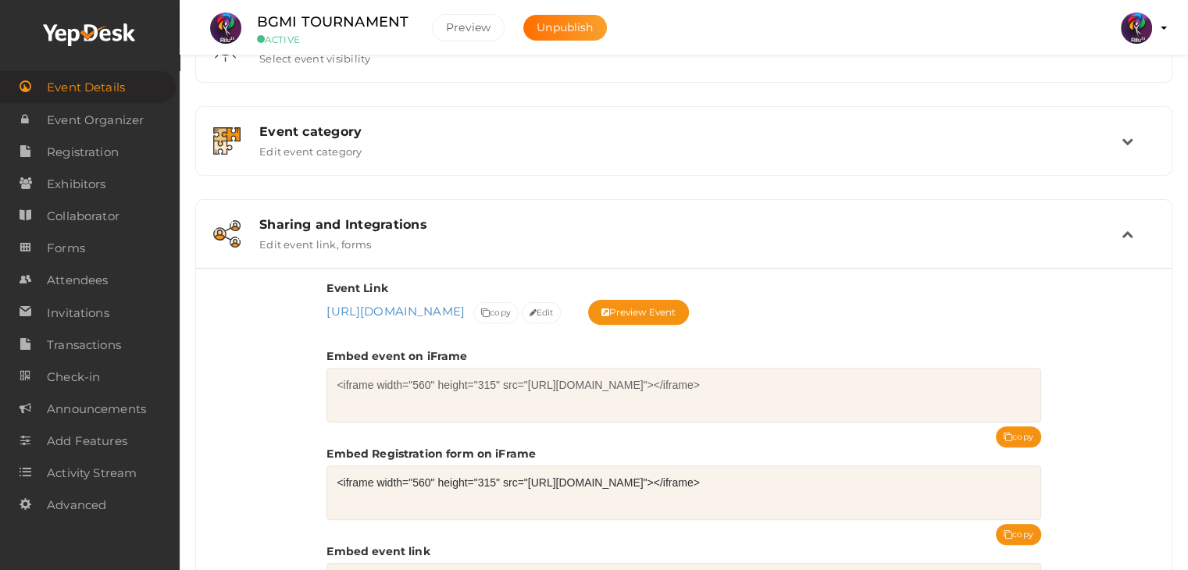
click at [532, 211] on div "Sharing and Integrations Edit event link, forms" at bounding box center [684, 234] width 960 height 52
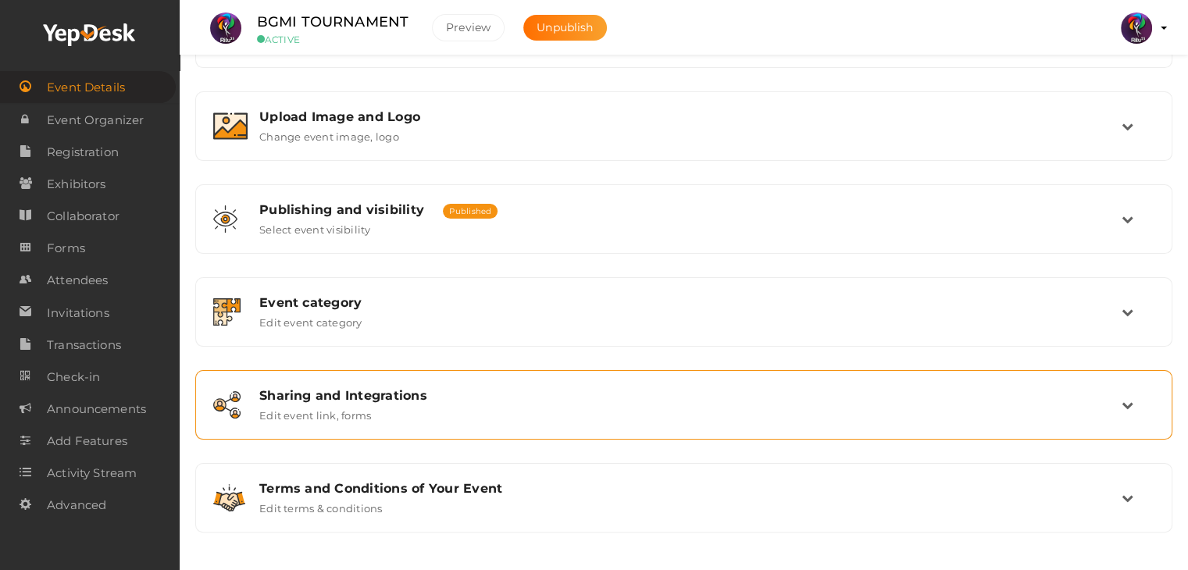
scroll to position [0, 0]
